Goal: Transaction & Acquisition: Purchase product/service

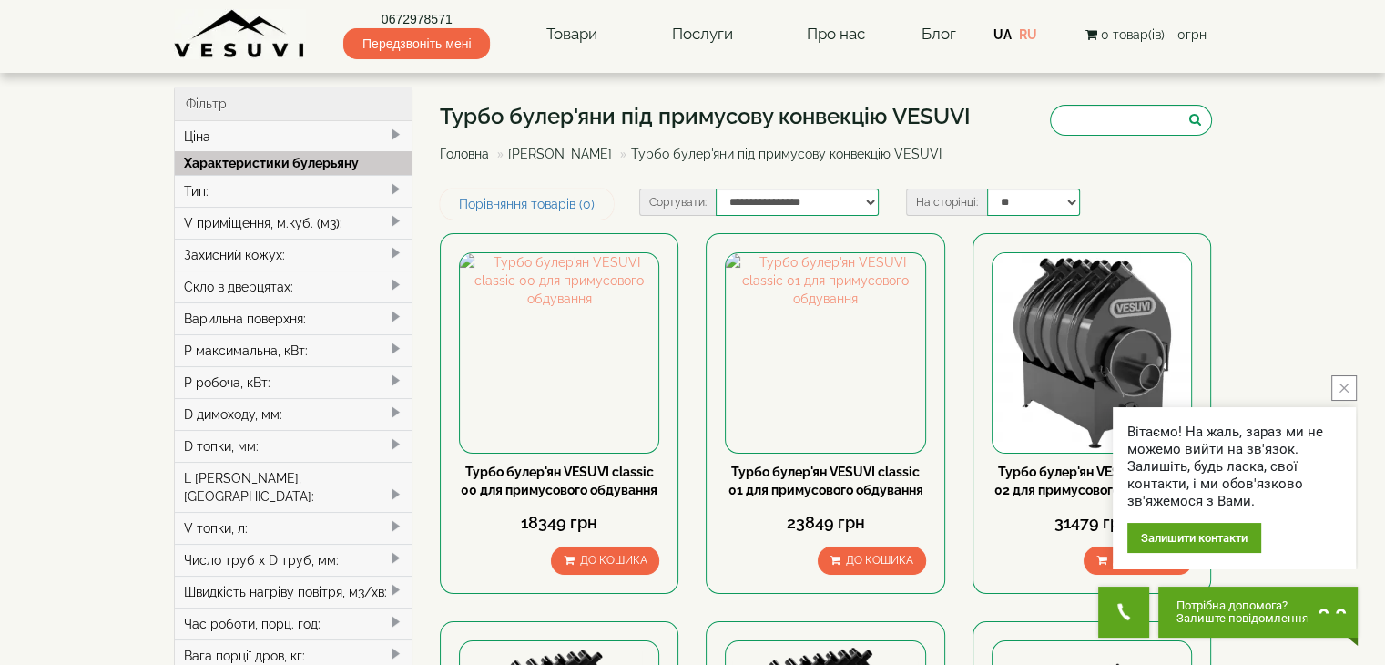
click at [1345, 385] on icon "close button" at bounding box center [1344, 387] width 9 height 9
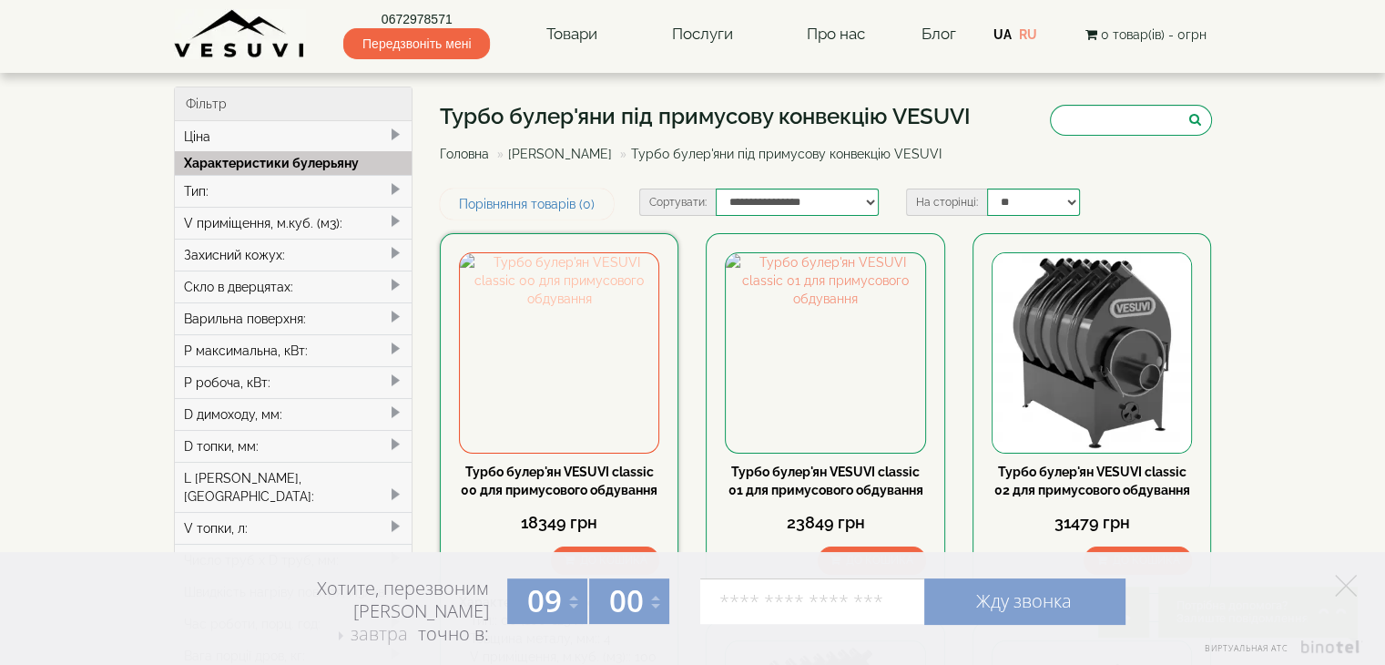
click at [576, 338] on img at bounding box center [559, 352] width 199 height 199
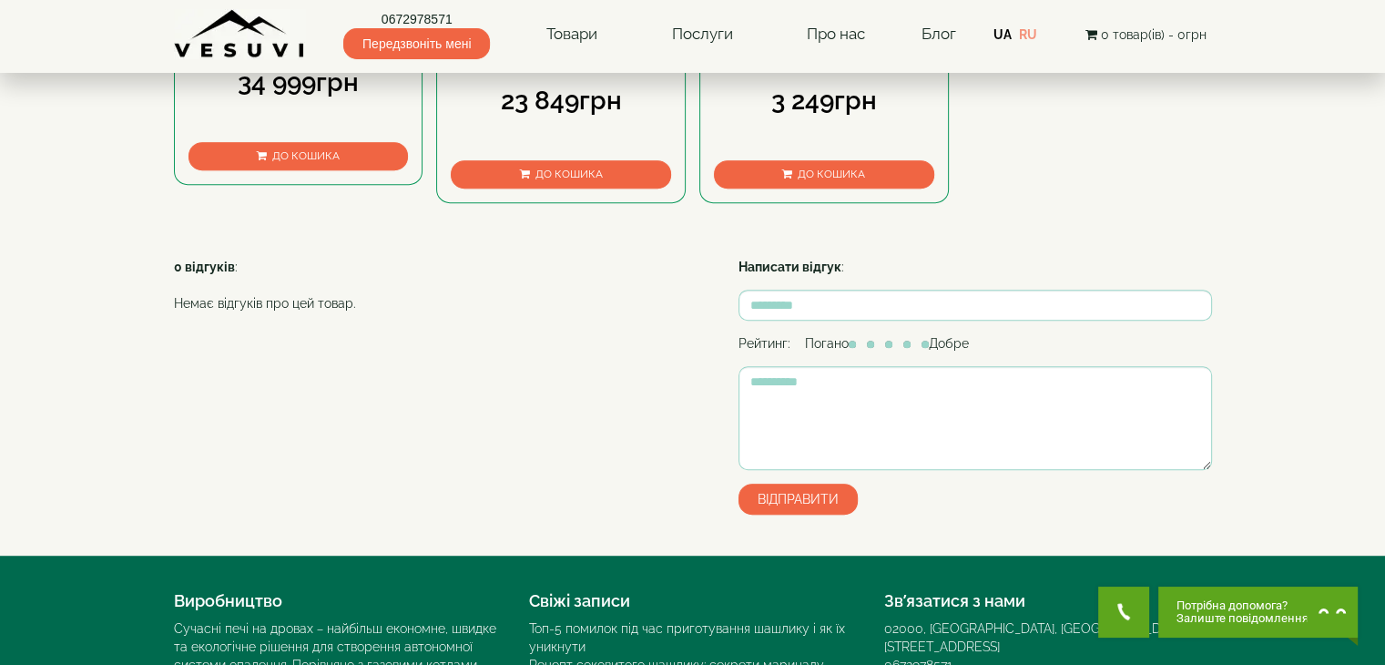
scroll to position [1002, 0]
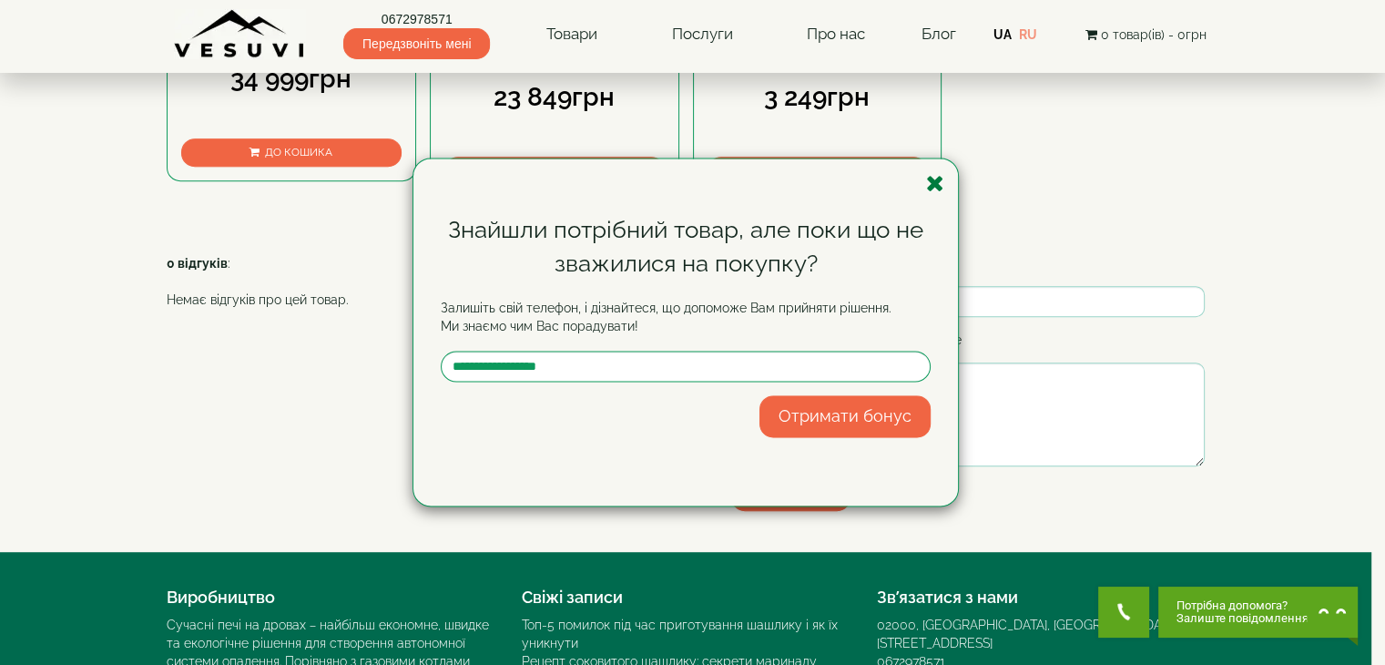
click at [933, 178] on icon "button" at bounding box center [935, 183] width 18 height 23
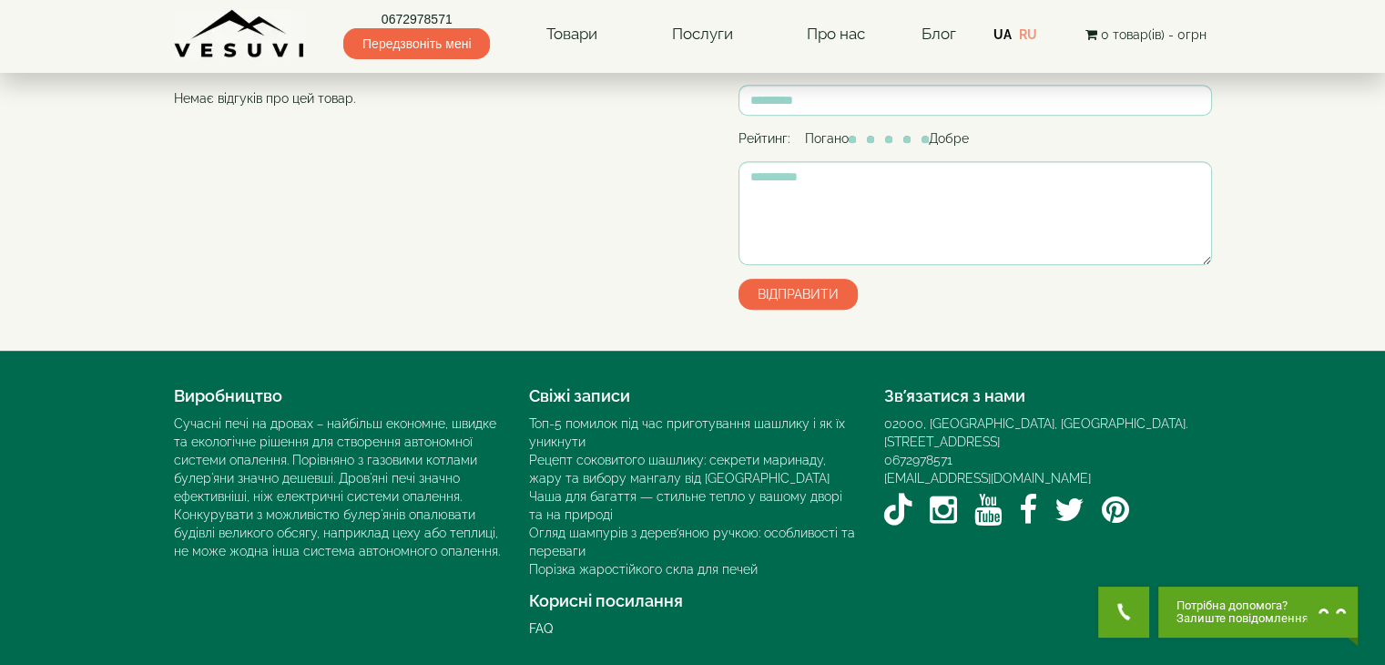
scroll to position [913, 0]
